Goal: Task Accomplishment & Management: Manage account settings

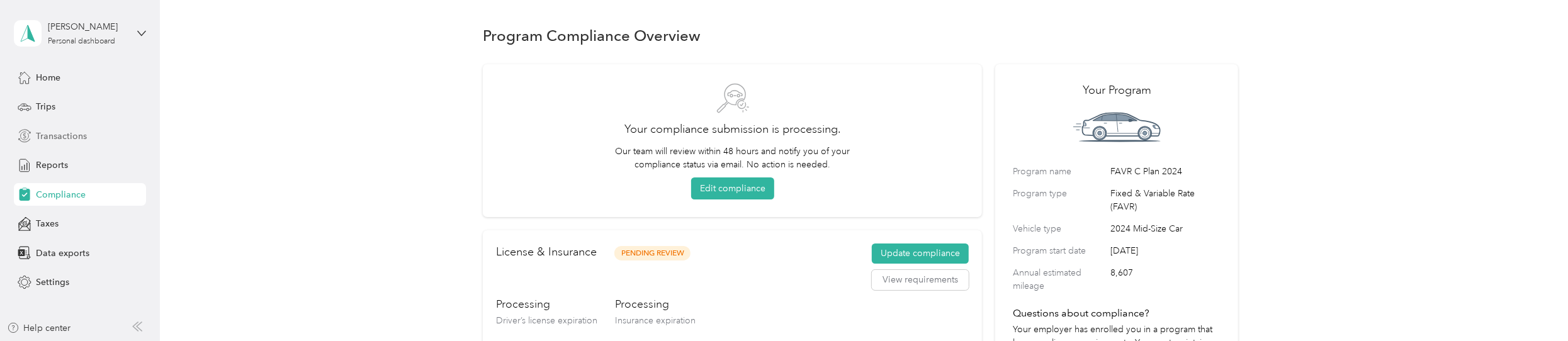
click at [77, 135] on span "Transactions" at bounding box center [61, 137] width 51 height 13
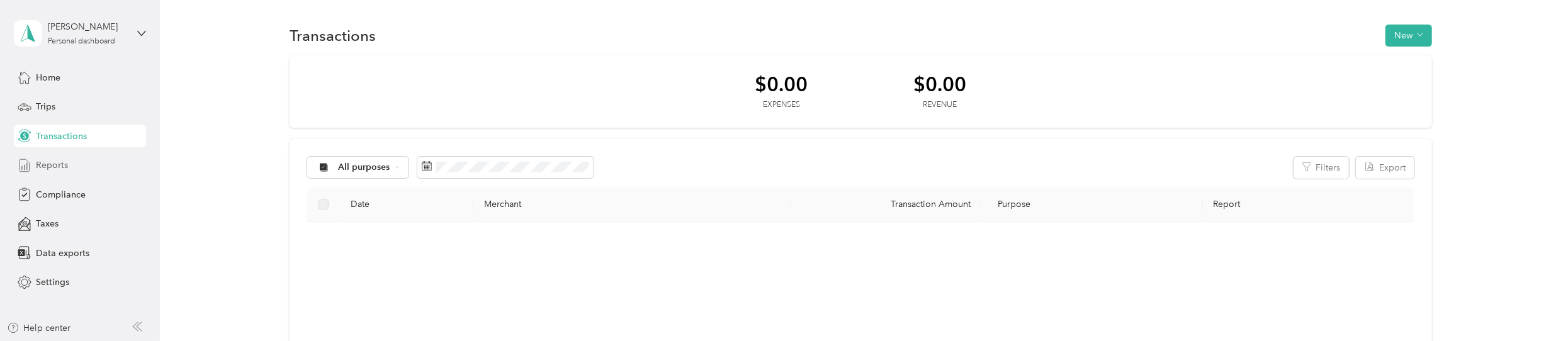
click at [63, 168] on span "Reports" at bounding box center [52, 165] width 32 height 13
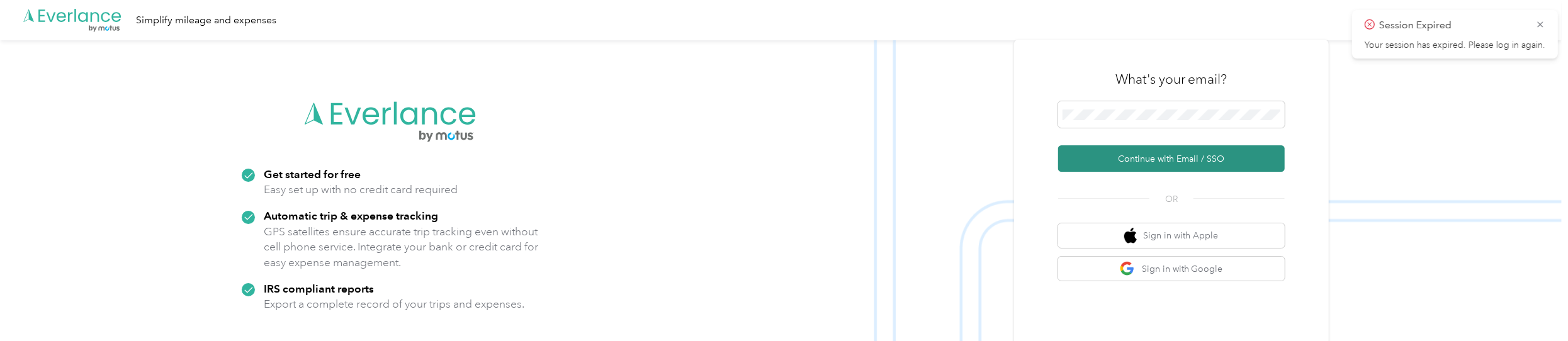
click at [832, 156] on button "Continue with Email / SSO" at bounding box center [1171, 159] width 227 height 27
click at [832, 24] on icon at bounding box center [1541, 24] width 10 height 11
click at [832, 153] on button "Continue with Email / SSO" at bounding box center [1171, 159] width 227 height 27
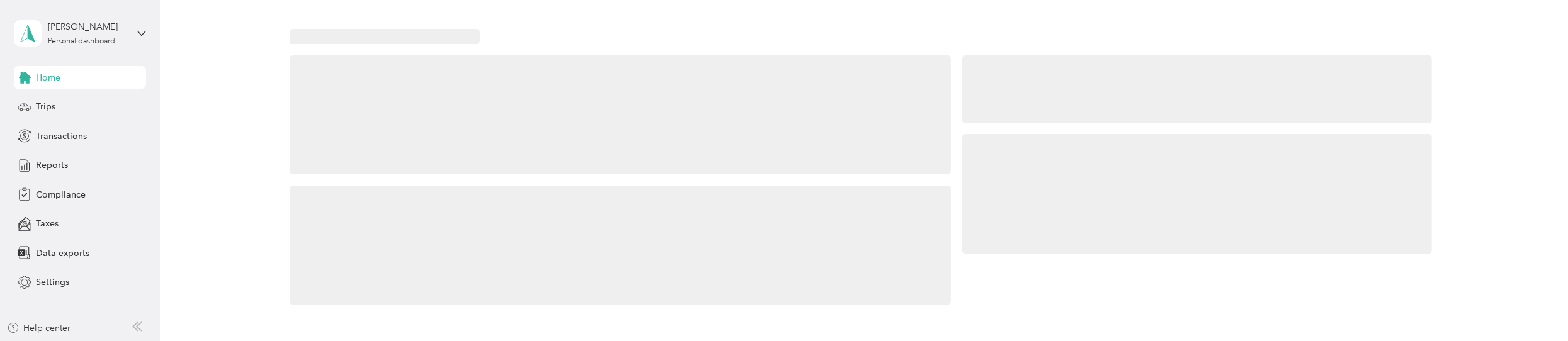
drag, startPoint x: 1156, startPoint y: 123, endPoint x: 1156, endPoint y: 142, distance: 19.0
click at [1156, 142] on div at bounding box center [1198, 194] width 470 height 120
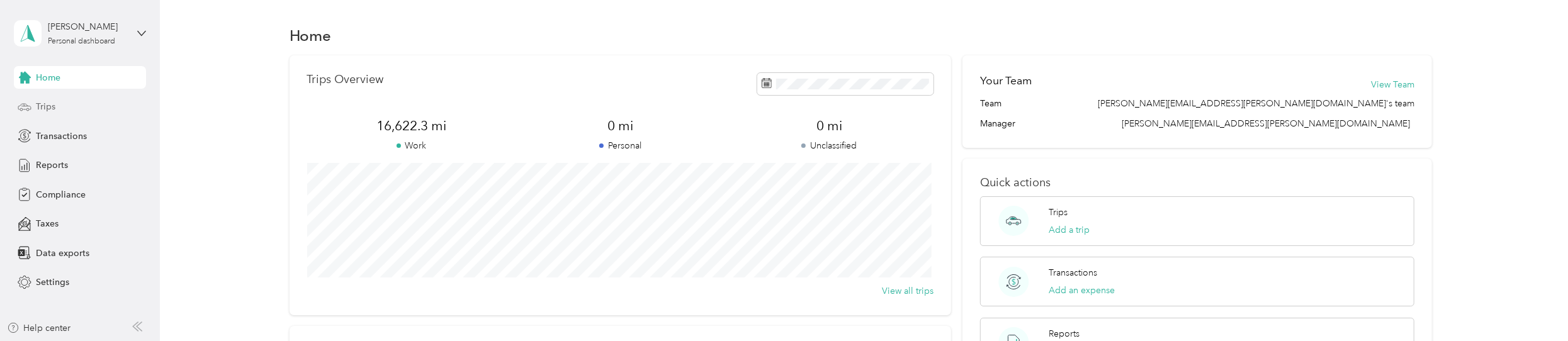
click at [52, 103] on span "Trips" at bounding box center [46, 107] width 19 height 13
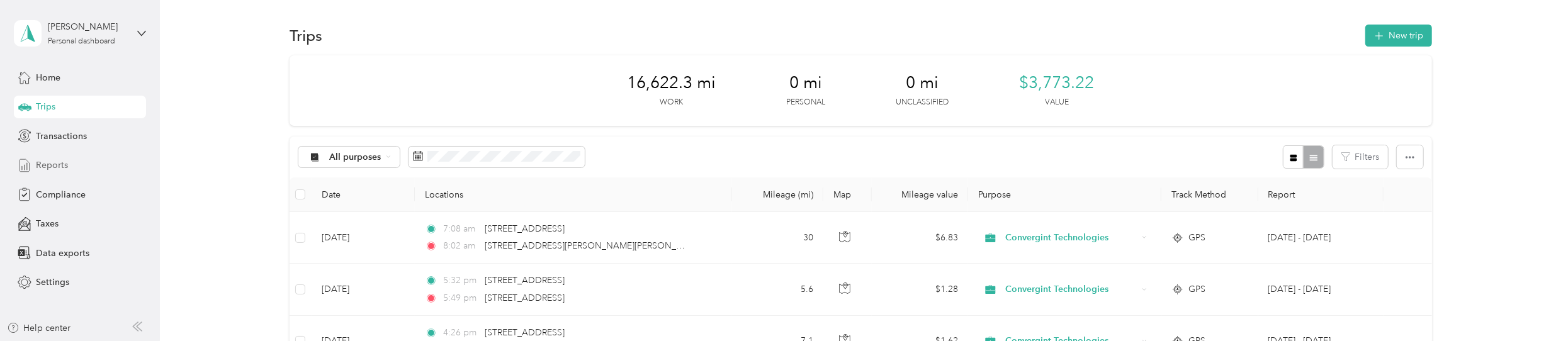
click at [59, 162] on span "Reports" at bounding box center [52, 165] width 32 height 13
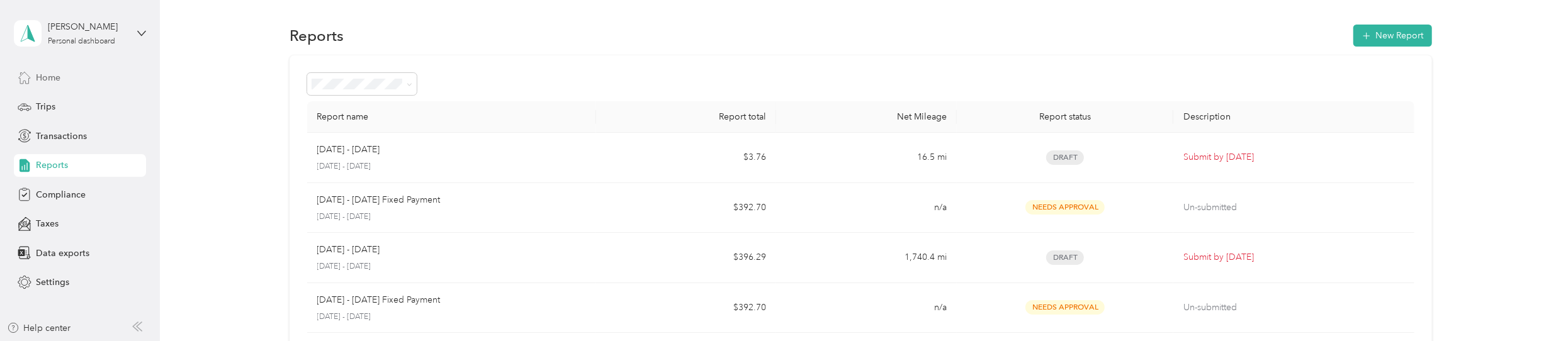
click at [47, 72] on span "Home" at bounding box center [48, 78] width 24 height 13
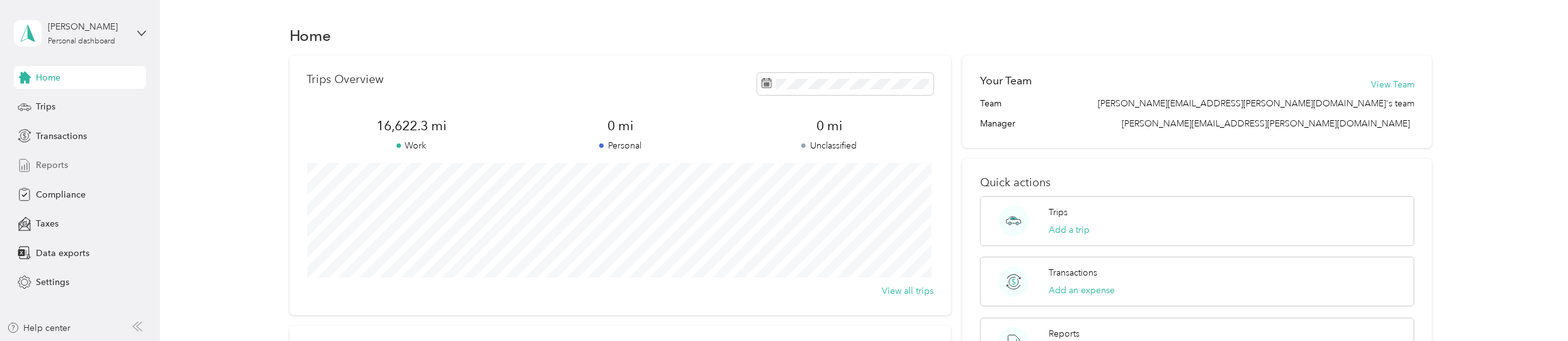
click at [52, 167] on span "Reports" at bounding box center [52, 165] width 32 height 13
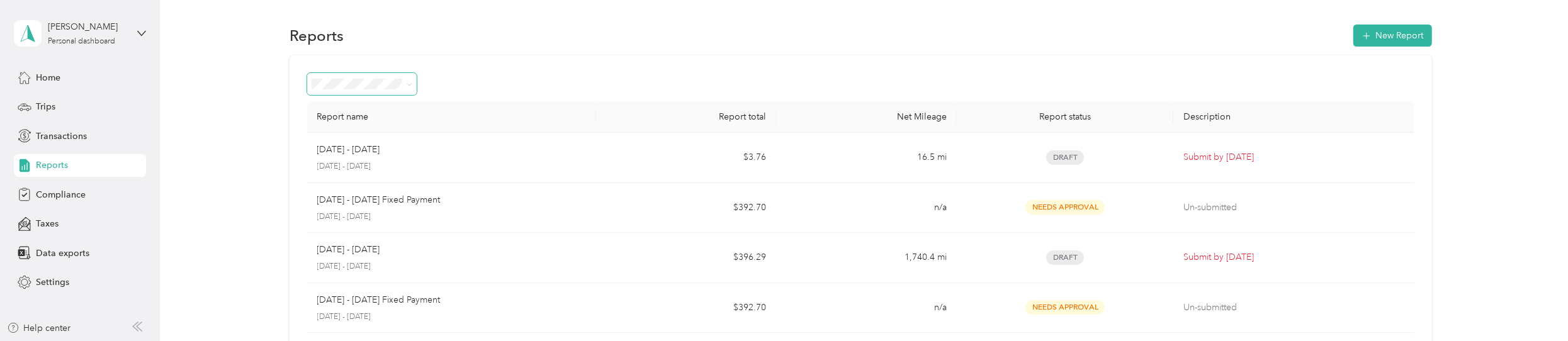
click at [409, 84] on icon at bounding box center [410, 85] width 6 height 6
click at [1401, 37] on button "New Report" at bounding box center [1392, 35] width 79 height 22
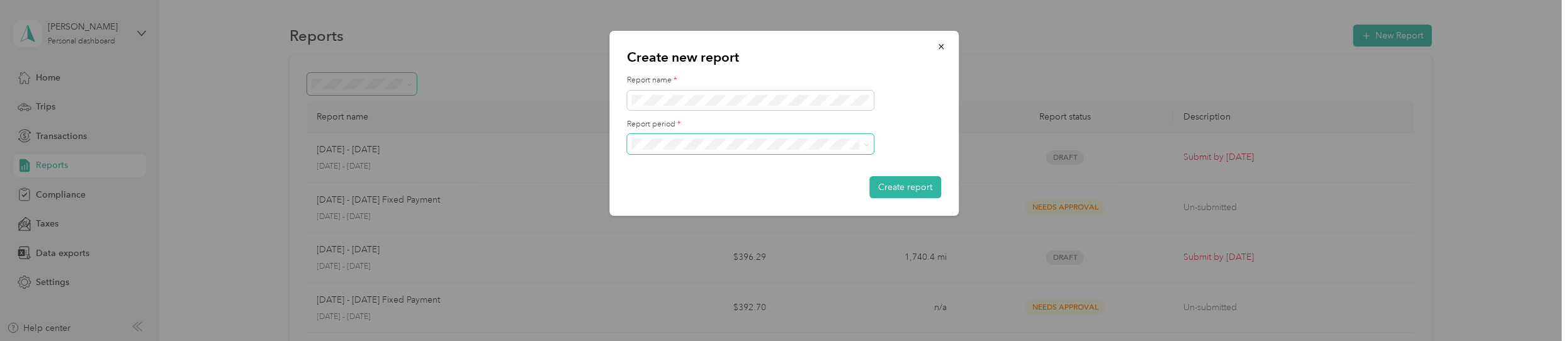
click at [861, 145] on span at bounding box center [865, 144] width 10 height 9
click at [864, 142] on icon at bounding box center [867, 145] width 6 height 6
click at [694, 187] on span "[DATE] - [DATE]" at bounding box center [667, 188] width 63 height 11
click at [915, 189] on button "Create report" at bounding box center [905, 187] width 72 height 22
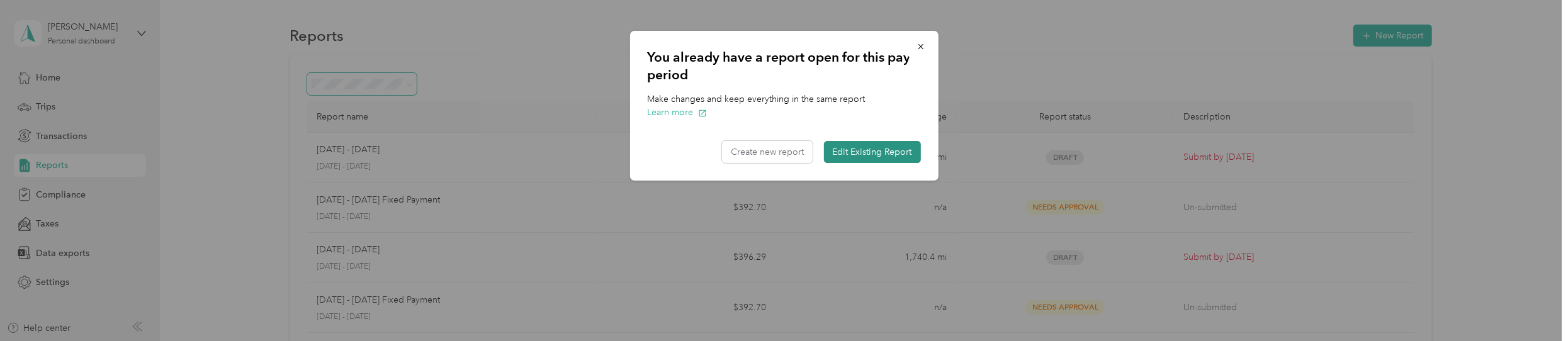
click at [836, 152] on button "Edit Existing Report" at bounding box center [872, 152] width 97 height 22
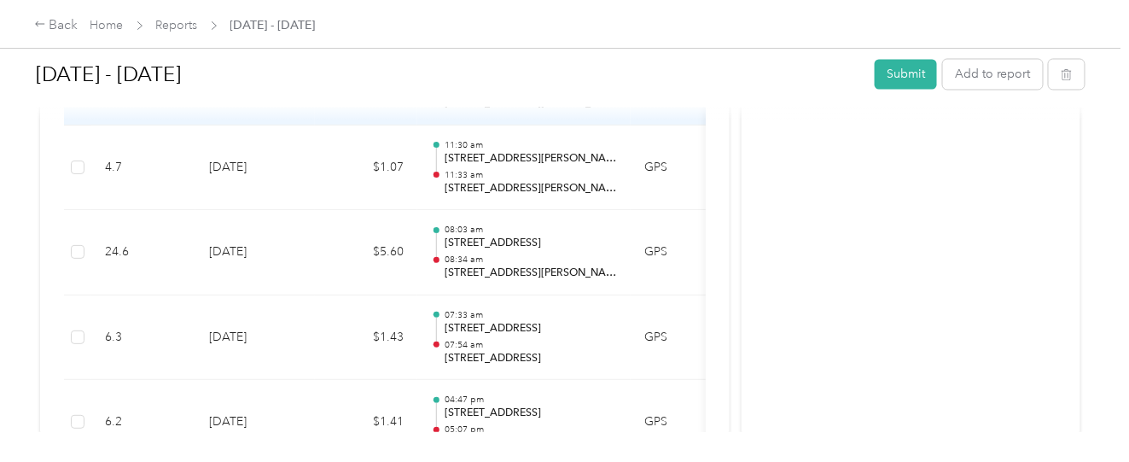
scroll to position [6996, 0]
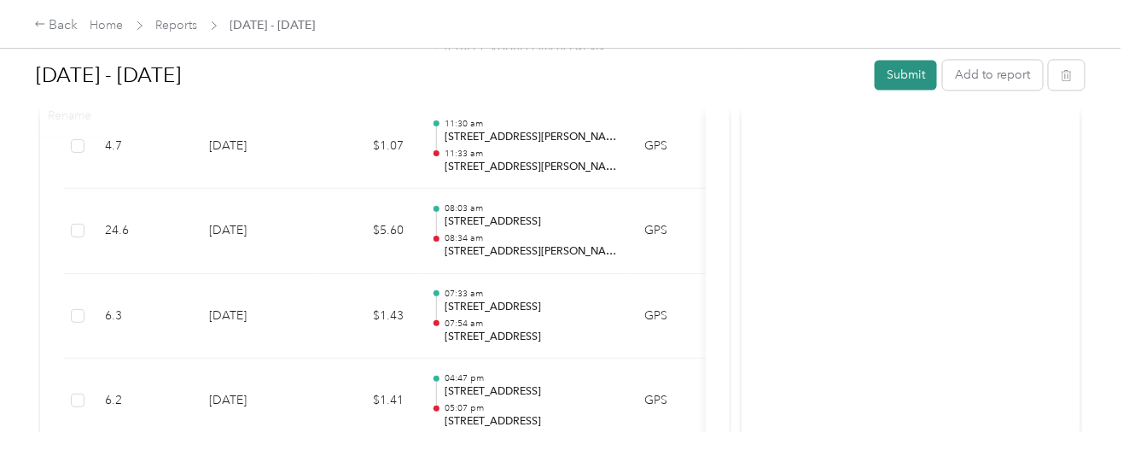
click at [878, 75] on button "Submit" at bounding box center [906, 75] width 62 height 30
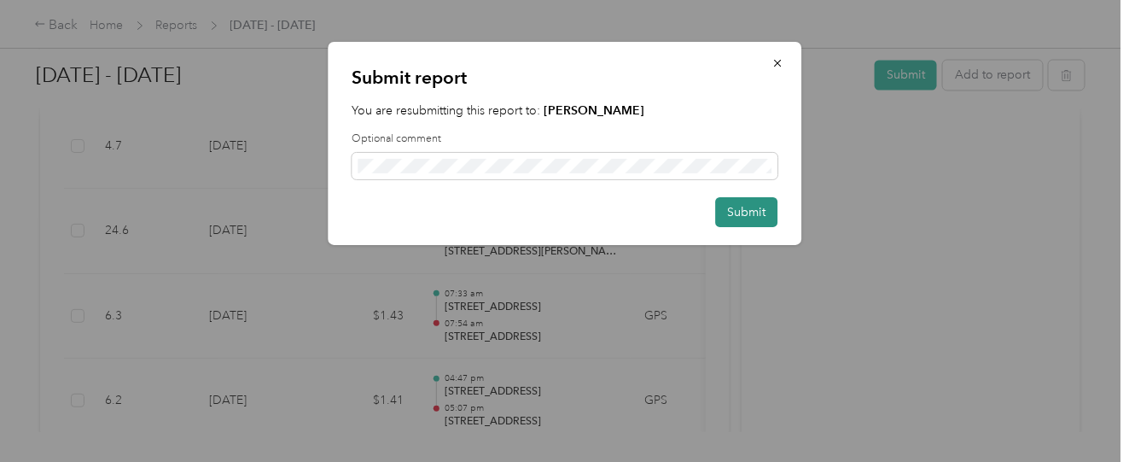
click at [745, 220] on button "Submit" at bounding box center [746, 212] width 62 height 30
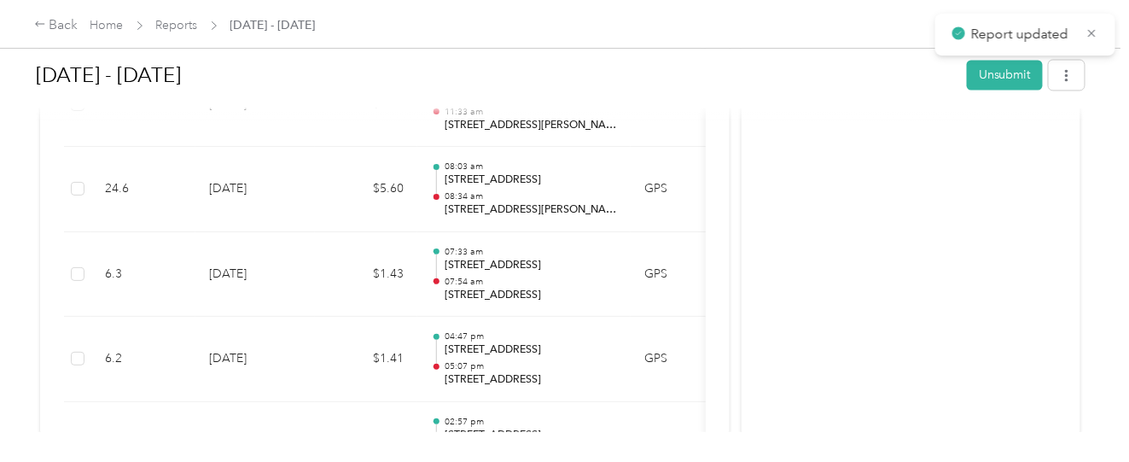
scroll to position [6954, 0]
